Goal: Task Accomplishment & Management: Complete application form

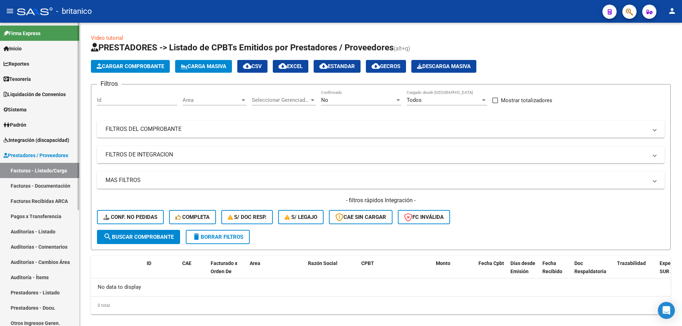
click at [35, 136] on span "Integración (discapacidad)" at bounding box center [37, 140] width 66 height 8
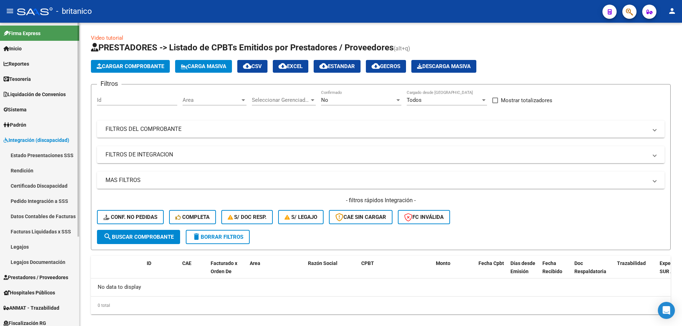
click at [45, 186] on link "Certificado Discapacidad" at bounding box center [39, 185] width 79 height 15
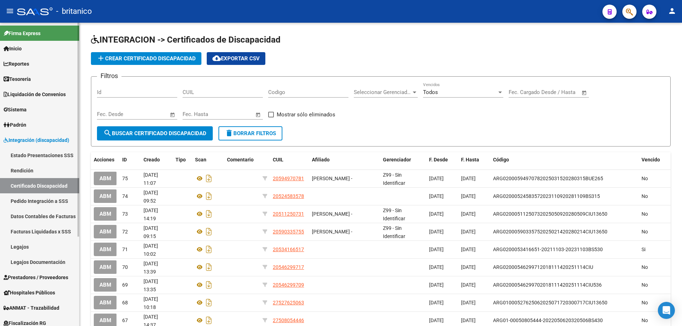
click at [12, 109] on span "Sistema" at bounding box center [15, 110] width 23 height 8
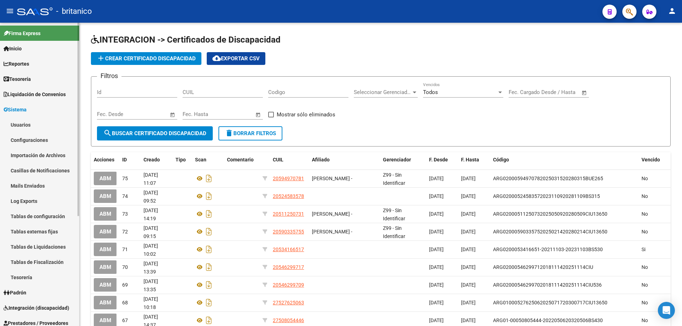
click at [29, 125] on link "Usuarios" at bounding box center [39, 124] width 79 height 15
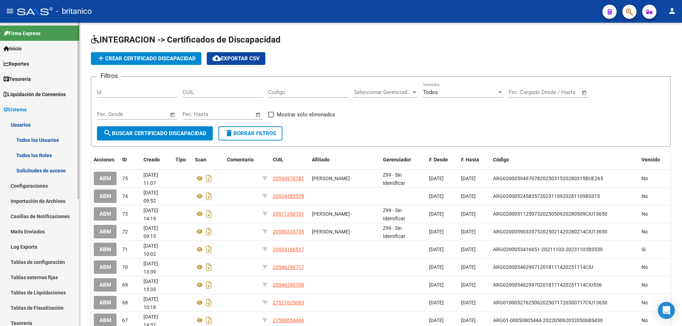
click at [41, 137] on link "Todos los Usuarios" at bounding box center [39, 139] width 79 height 15
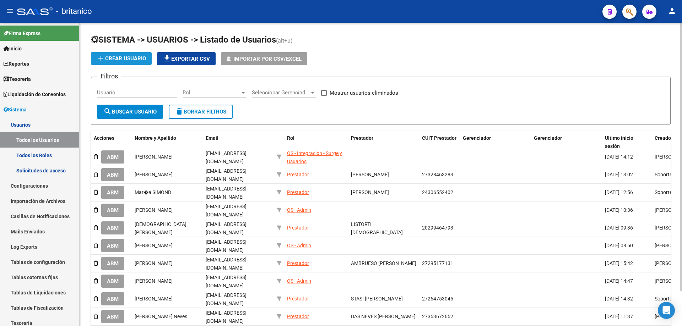
click at [119, 56] on span "add Crear Usuario" at bounding box center [121, 58] width 49 height 6
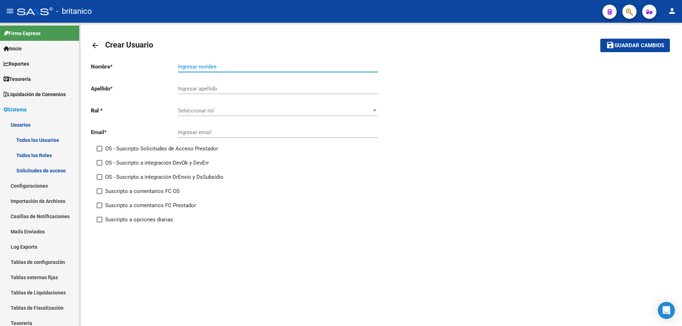
paste input "[PERSON_NAME][EMAIL_ADDRESS][DOMAIN_NAME]"
click at [249, 65] on input "[PERSON_NAME][EMAIL_ADDRESS][DOMAIN_NAME]" at bounding box center [278, 67] width 200 height 6
type input "[PERSON_NAME][EMAIL_ADDRESS][DOMAIN_NAME]"
click at [189, 129] on div "Ingresar email" at bounding box center [278, 130] width 200 height 15
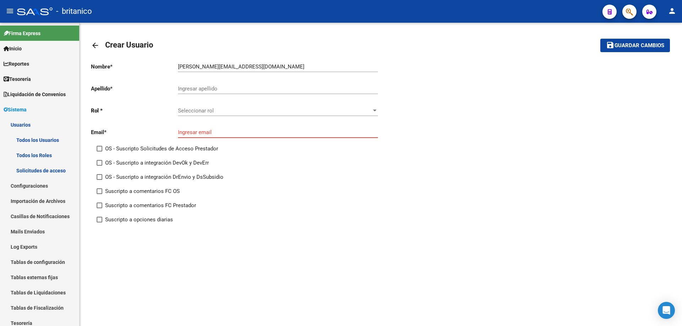
drag, startPoint x: 189, startPoint y: 129, endPoint x: 182, endPoint y: 131, distance: 7.3
click at [182, 131] on input "Ingresar email" at bounding box center [278, 132] width 200 height 6
paste input "[PERSON_NAME][EMAIL_ADDRESS][DOMAIN_NAME]"
type input "[PERSON_NAME][EMAIL_ADDRESS][DOMAIN_NAME]"
drag, startPoint x: 200, startPoint y: 59, endPoint x: 158, endPoint y: 50, distance: 42.6
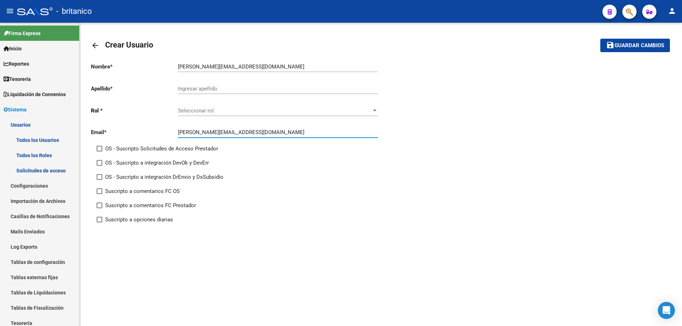
click at [158, 50] on div "arrow_back Crear Usuario save Guardar cambios Nombre * [EMAIL_ADDRESS][DOMAIN_N…" at bounding box center [381, 147] width 580 height 227
paste input "[PERSON_NAME]"
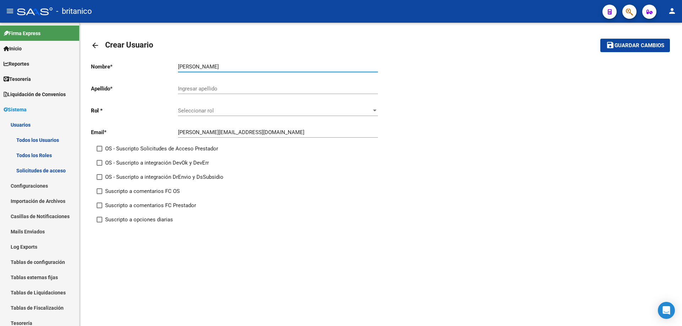
type input "[PERSON_NAME]"
click at [185, 88] on input "Ingresar apellido" at bounding box center [278, 89] width 200 height 6
